Goal: Transaction & Acquisition: Purchase product/service

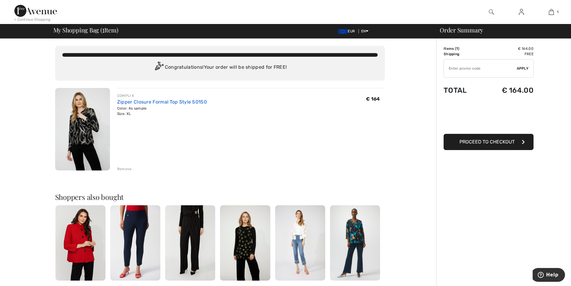
click at [143, 102] on link "Zipper Closure Formal Top Style 50150" at bounding box center [162, 102] width 90 height 6
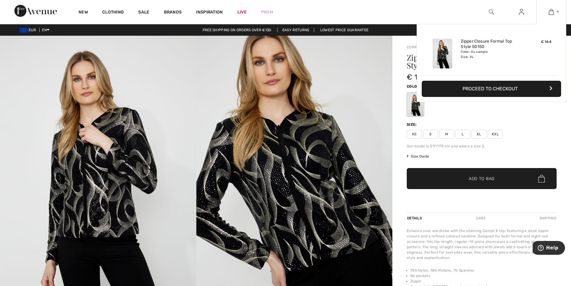
click at [485, 87] on button "Proceed to Checkout" at bounding box center [491, 89] width 139 height 16
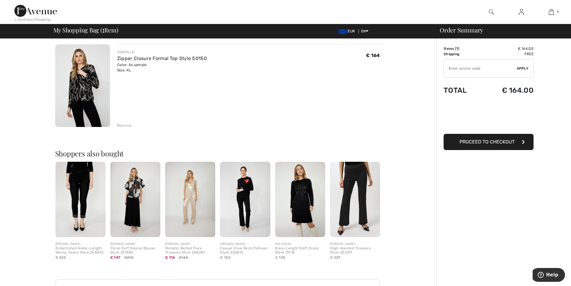
scroll to position [90, 0]
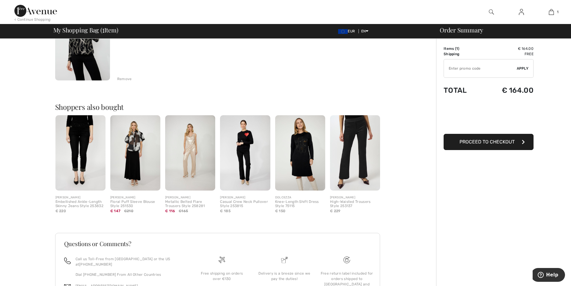
click at [245, 132] on img at bounding box center [245, 152] width 50 height 75
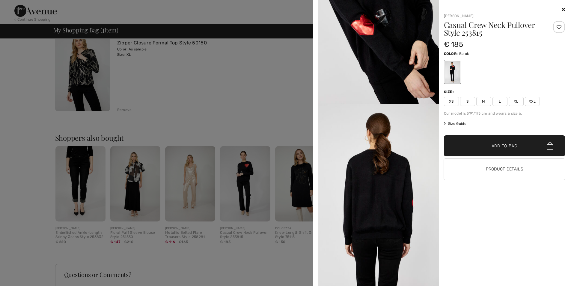
scroll to position [0, 0]
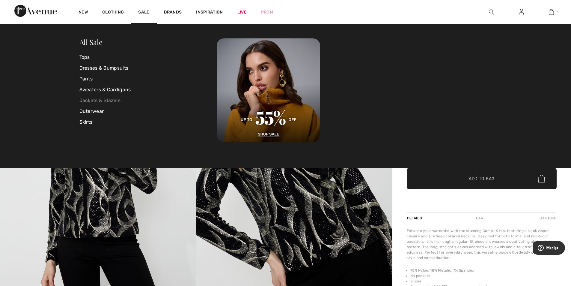
click at [116, 102] on link "Jackets & Blazers" at bounding box center [148, 100] width 138 height 11
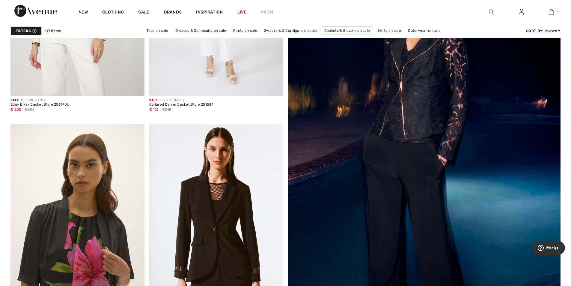
scroll to position [143, 0]
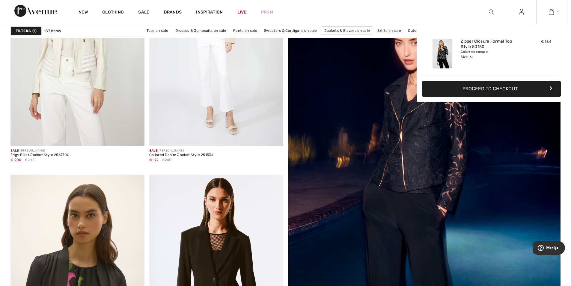
click at [506, 85] on button "Proceed to Checkout" at bounding box center [491, 89] width 139 height 16
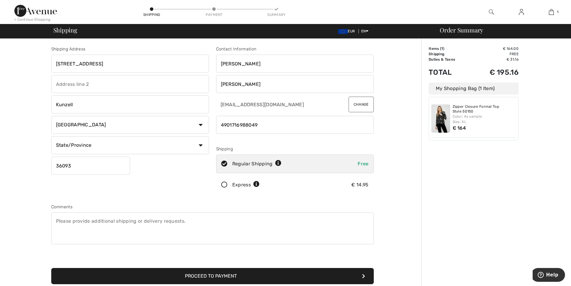
click at [63, 65] on input "45 Mecklenburger Straße" at bounding box center [130, 64] width 158 height 18
click at [110, 65] on input "Mecklenburger Straße" at bounding box center [130, 64] width 158 height 18
type input "Mecklenburger Strasse"
type input "45"
type input "Mecklenburger Strasse 45"
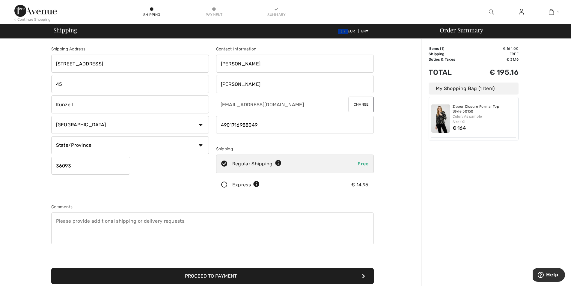
click at [40, 95] on div "Shipping Address Mecklenburger Strasse 45 45 Kunzell Country Canada United Stat…" at bounding box center [212, 215] width 417 height 352
click at [65, 84] on input "45" at bounding box center [130, 84] width 158 height 18
type input "4"
click at [61, 104] on input "Kunzell" at bounding box center [130, 104] width 158 height 18
type input "Künzell"
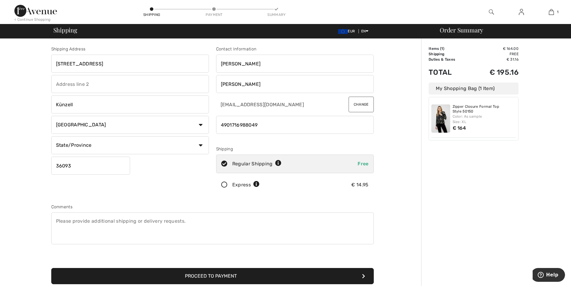
click at [40, 131] on div "Shipping Address Mecklenburger Strasse 45 Künzell Country Canada United States …" at bounding box center [212, 215] width 417 height 352
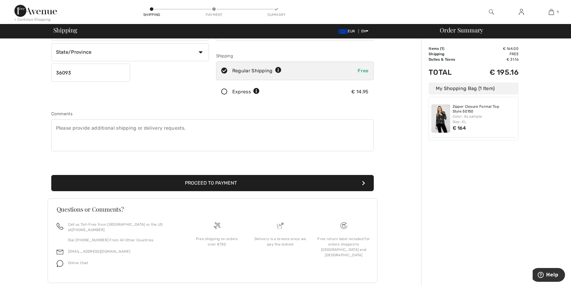
scroll to position [99, 0]
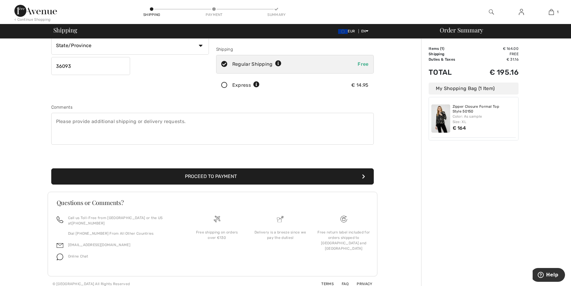
click at [215, 179] on button "Proceed to Payment" at bounding box center [212, 176] width 322 height 16
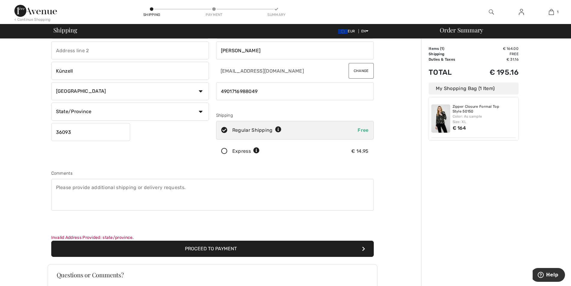
scroll to position [0, 0]
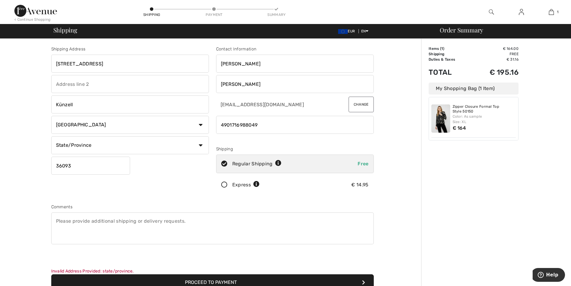
click at [201, 144] on select "State/Province Baden-Württemberg Bayern Berlin Brandenburg Bremen Hamburg Hesse…" at bounding box center [130, 145] width 158 height 18
select select "HES"
click at [51, 136] on select "State/Province Baden-Württemberg Bayern Berlin Brandenburg Bremen Hamburg Hesse…" at bounding box center [130, 145] width 158 height 18
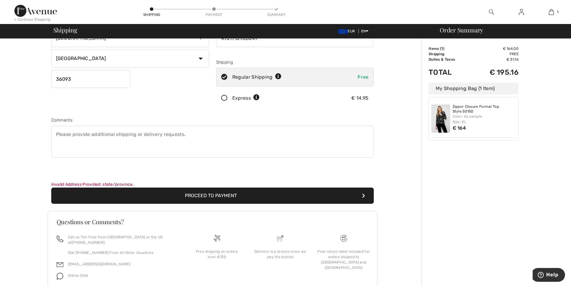
scroll to position [90, 0]
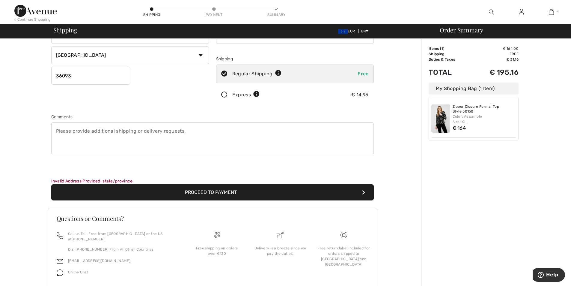
click at [219, 190] on button "Proceed to Payment" at bounding box center [212, 192] width 322 height 16
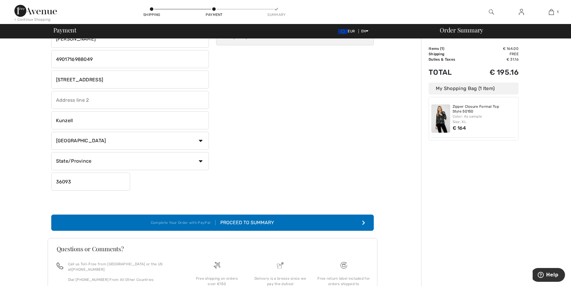
scroll to position [90, 0]
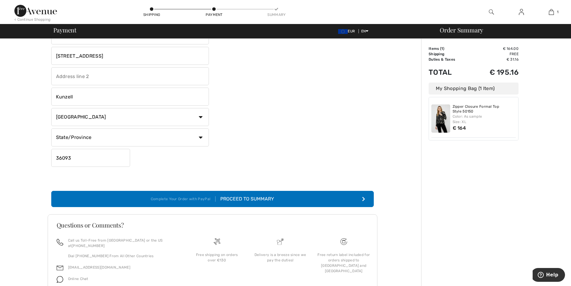
click at [263, 195] on div "Proceed to Summary" at bounding box center [244, 198] width 58 height 7
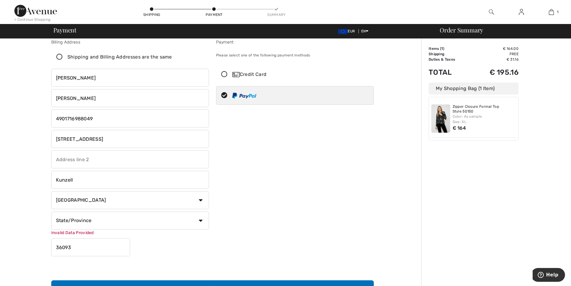
scroll to position [0, 0]
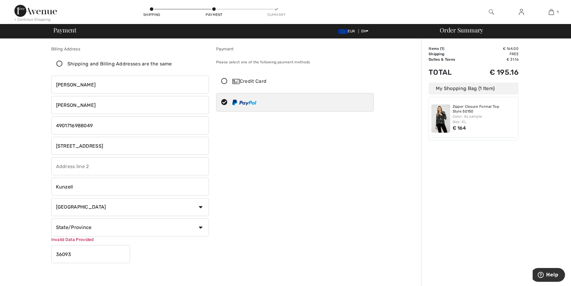
click at [205, 227] on select "State/Province Baden-Württemberg Bayern Berlin Brandenburg Bremen Hamburg Hesse…" at bounding box center [130, 227] width 158 height 18
select select "HES"
click at [51, 218] on select "State/Province Baden-Württemberg Bayern Berlin Brandenburg Bremen Hamburg Hesse…" at bounding box center [130, 227] width 158 height 18
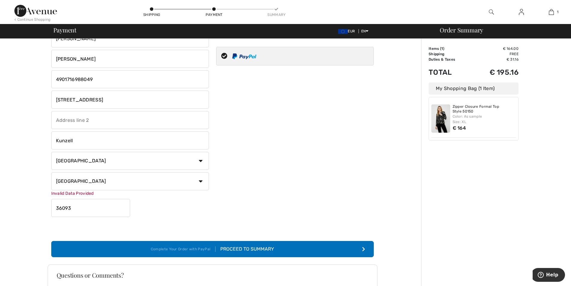
scroll to position [60, 0]
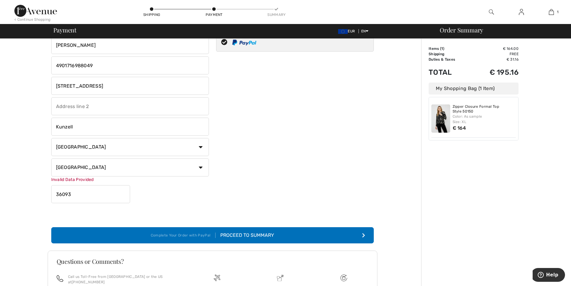
click at [234, 232] on div "Proceed to Summary" at bounding box center [244, 234] width 58 height 7
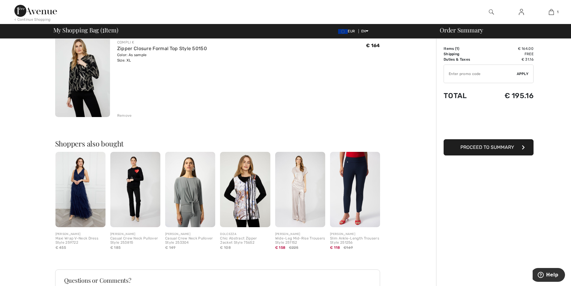
scroll to position [90, 0]
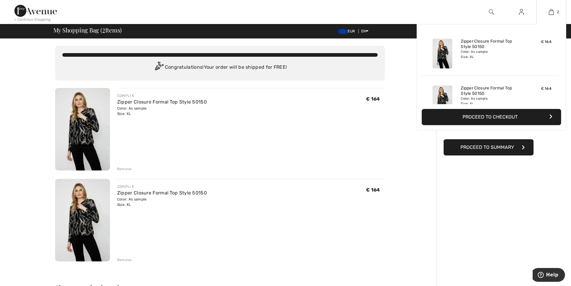
click at [519, 49] on div "Zipper Closure Formal Top Style 50150 Color: As sample Size: XL" at bounding box center [490, 53] width 64 height 34
click at [552, 13] on img at bounding box center [551, 11] width 5 height 7
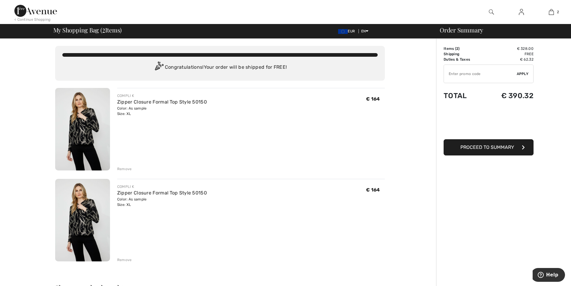
click at [126, 167] on div "Remove" at bounding box center [124, 168] width 15 height 5
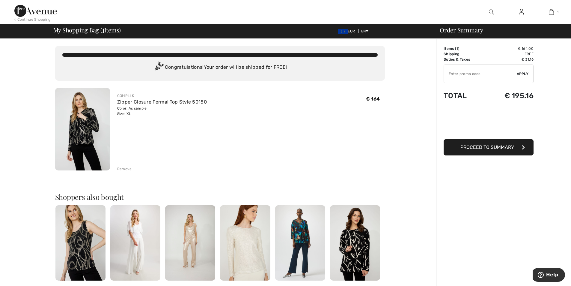
click at [126, 167] on div "Remove" at bounding box center [124, 168] width 15 height 5
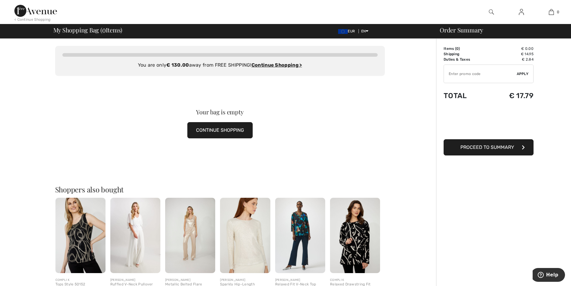
click at [524, 72] on span "Apply" at bounding box center [523, 73] width 12 height 5
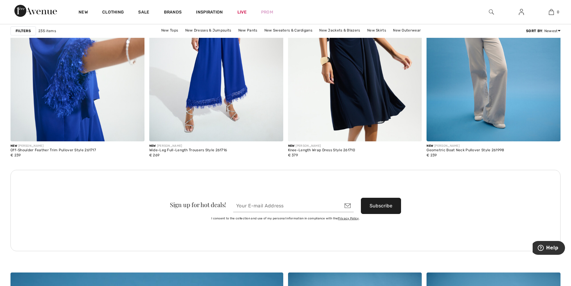
scroll to position [1618, 0]
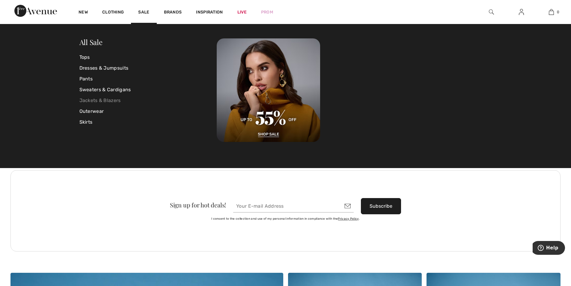
click at [114, 102] on link "Jackets & Blazers" at bounding box center [148, 100] width 138 height 11
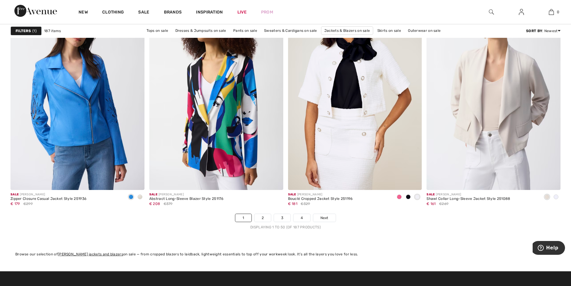
scroll to position [3356, 0]
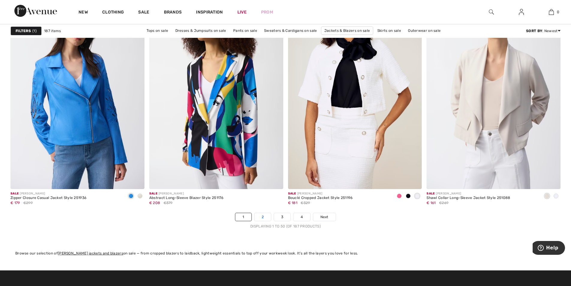
click at [262, 216] on link "2" at bounding box center [262, 217] width 16 height 8
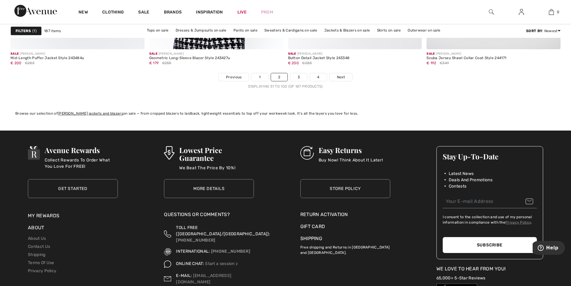
scroll to position [3446, 0]
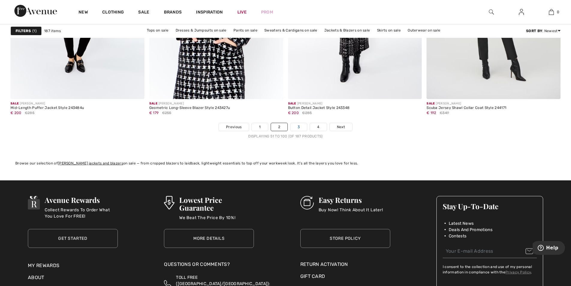
click at [296, 126] on link "3" at bounding box center [298, 127] width 16 height 8
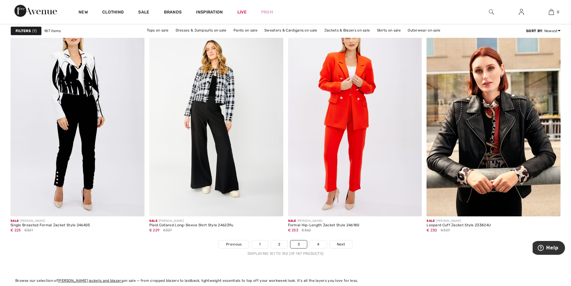
scroll to position [3326, 0]
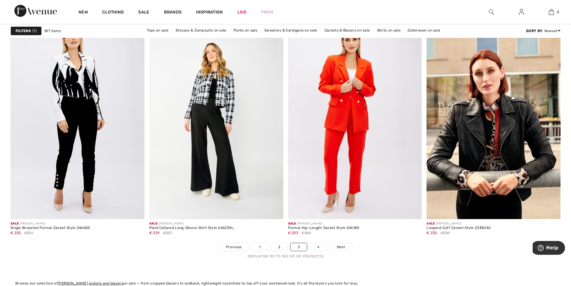
click at [318, 249] on link "4" at bounding box center [318, 247] width 16 height 8
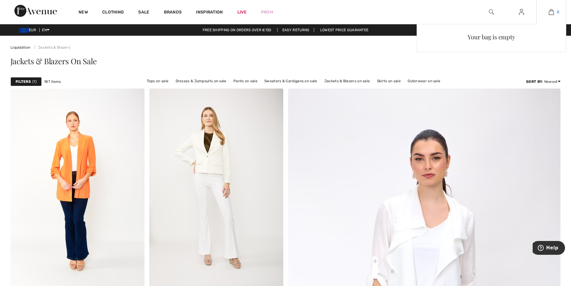
click at [556, 12] on link "0" at bounding box center [550, 11] width 29 height 7
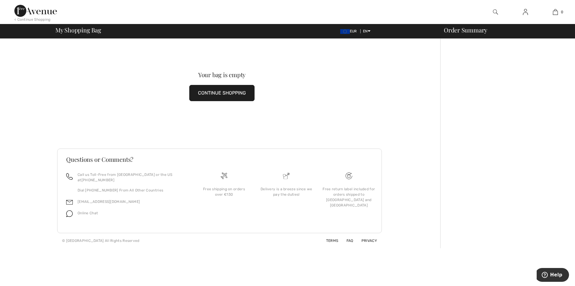
click at [215, 91] on button "CONTINUE SHOPPING" at bounding box center [221, 93] width 65 height 16
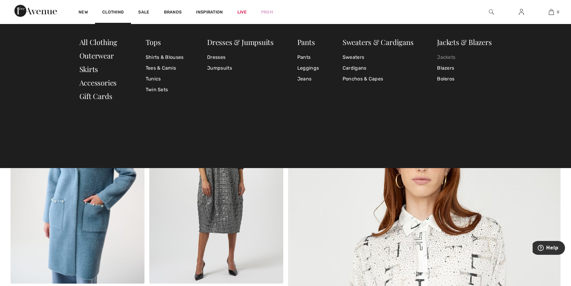
click at [451, 58] on link "Jackets" at bounding box center [464, 57] width 55 height 11
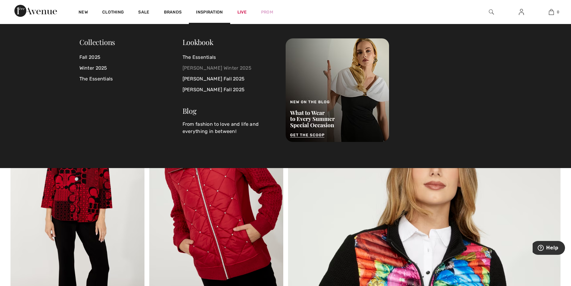
click at [218, 67] on link "[PERSON_NAME] Winter 2025" at bounding box center [230, 68] width 96 height 11
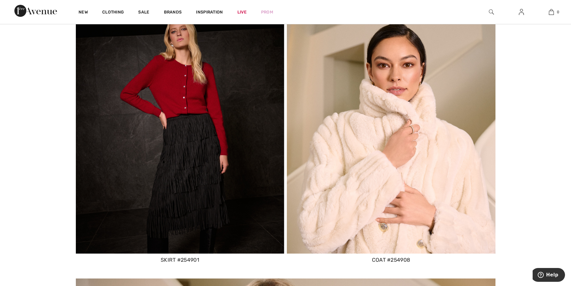
scroll to position [4225, 0]
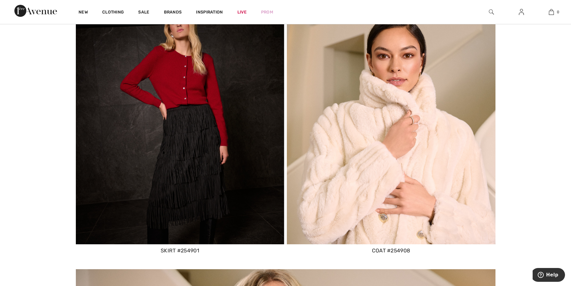
click at [188, 91] on img at bounding box center [180, 120] width 209 height 248
click at [200, 93] on img at bounding box center [180, 120] width 209 height 248
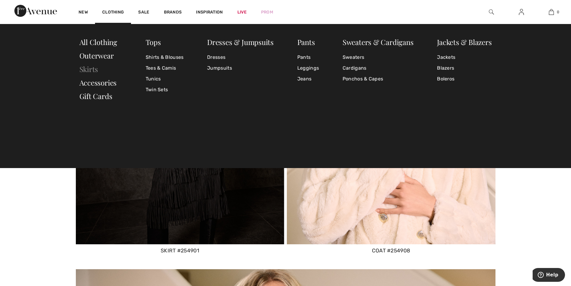
click at [96, 69] on link "Skirts" at bounding box center [88, 69] width 19 height 10
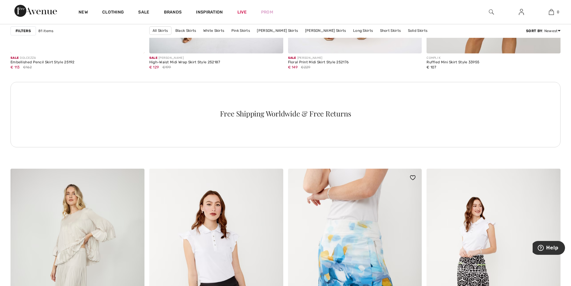
scroll to position [2787, 0]
